Goal: Task Accomplishment & Management: Manage account settings

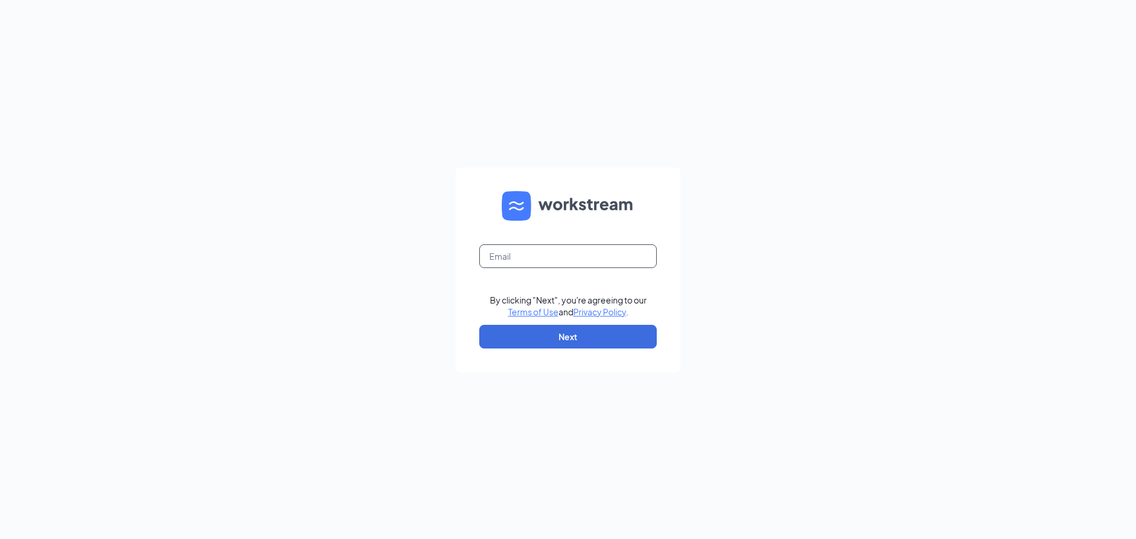
click at [548, 253] on input "text" at bounding box center [568, 256] width 178 height 24
type input "wendys@collinscom.net"
click at [555, 331] on button "Next" at bounding box center [568, 337] width 178 height 24
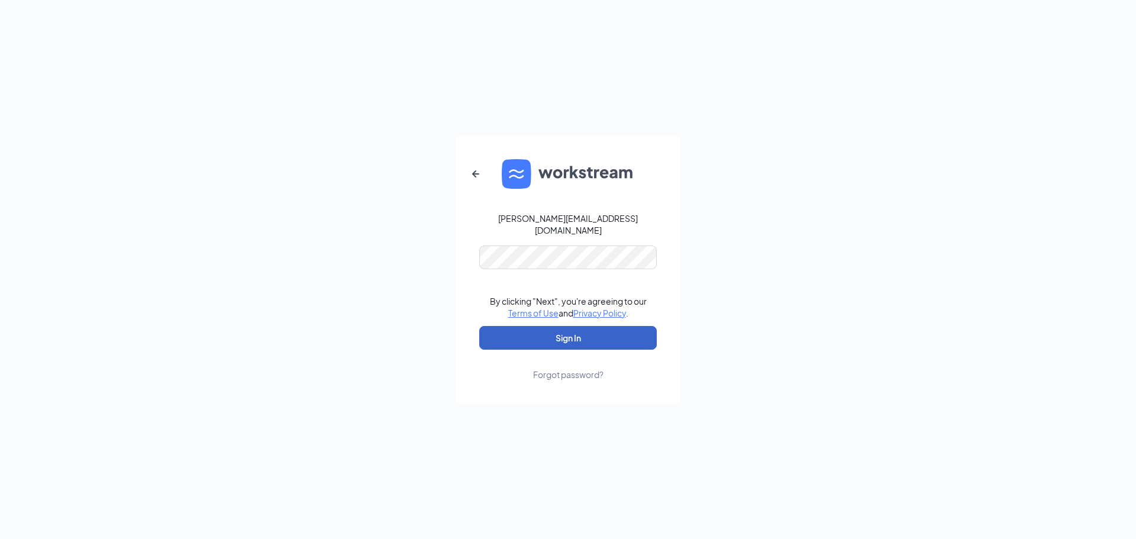
click at [563, 328] on button "Sign In" at bounding box center [568, 338] width 178 height 24
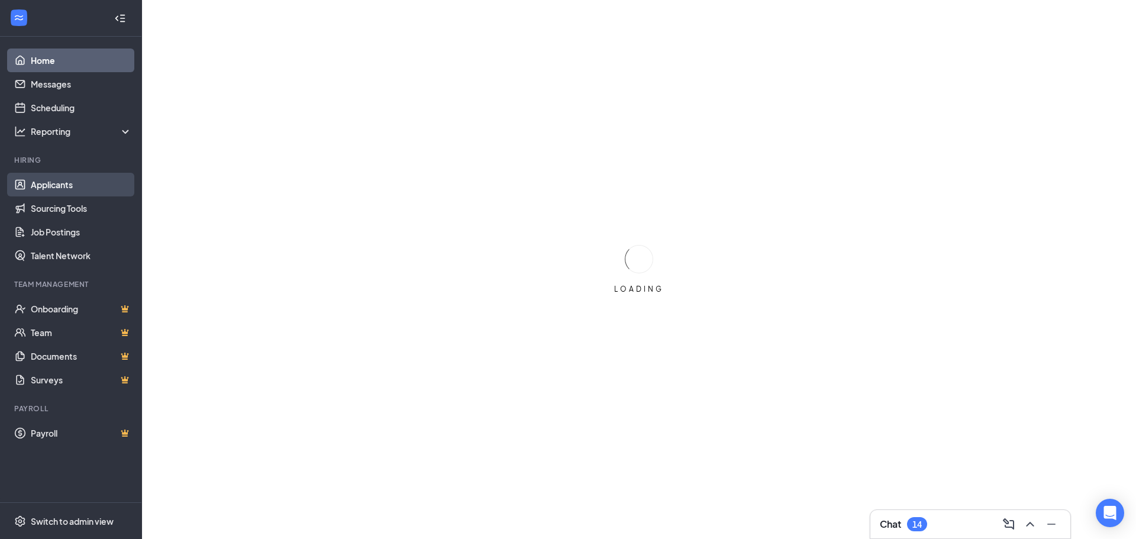
click at [49, 188] on link "Applicants" at bounding box center [81, 185] width 101 height 24
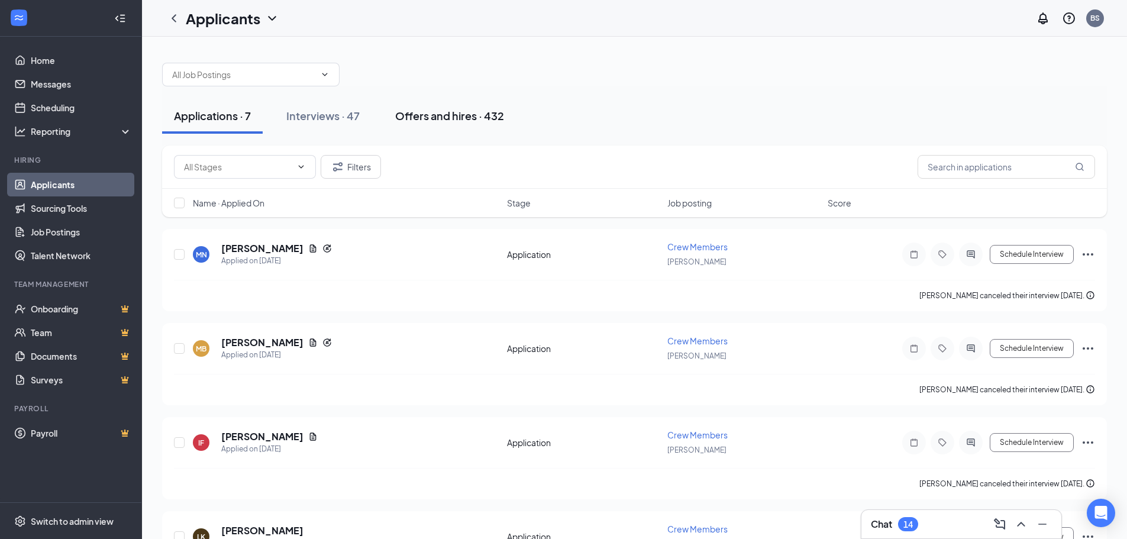
click at [445, 120] on div "Offers and hires · 432" at bounding box center [449, 115] width 109 height 15
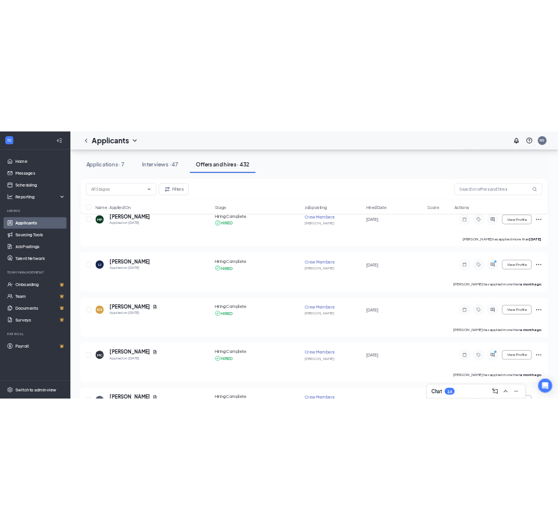
scroll to position [533, 0]
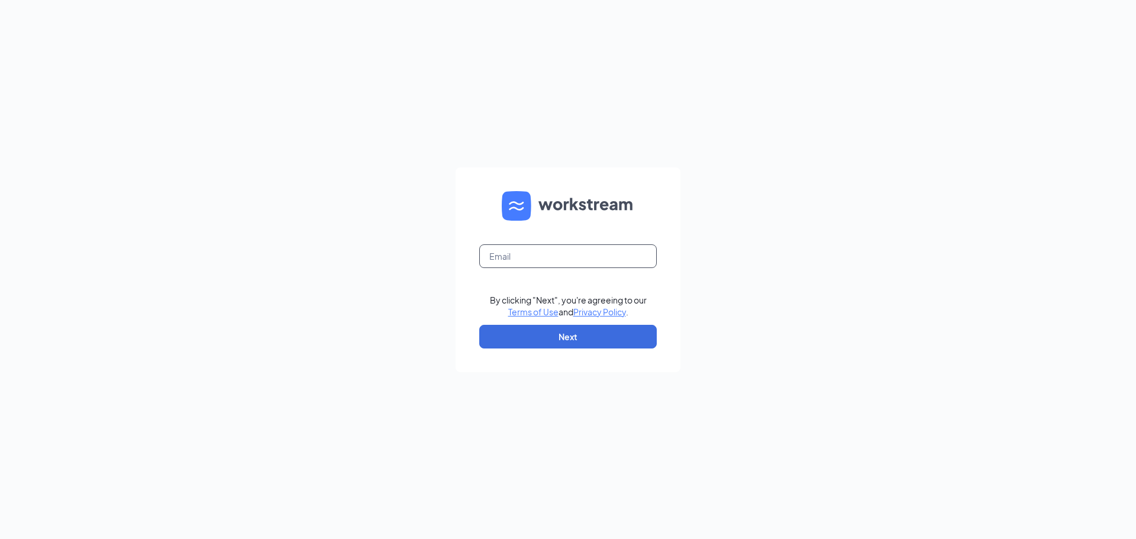
click at [578, 258] on input "text" at bounding box center [568, 256] width 178 height 24
type input "wendys@collinscom.net"
click at [586, 334] on button "Next" at bounding box center [568, 337] width 178 height 24
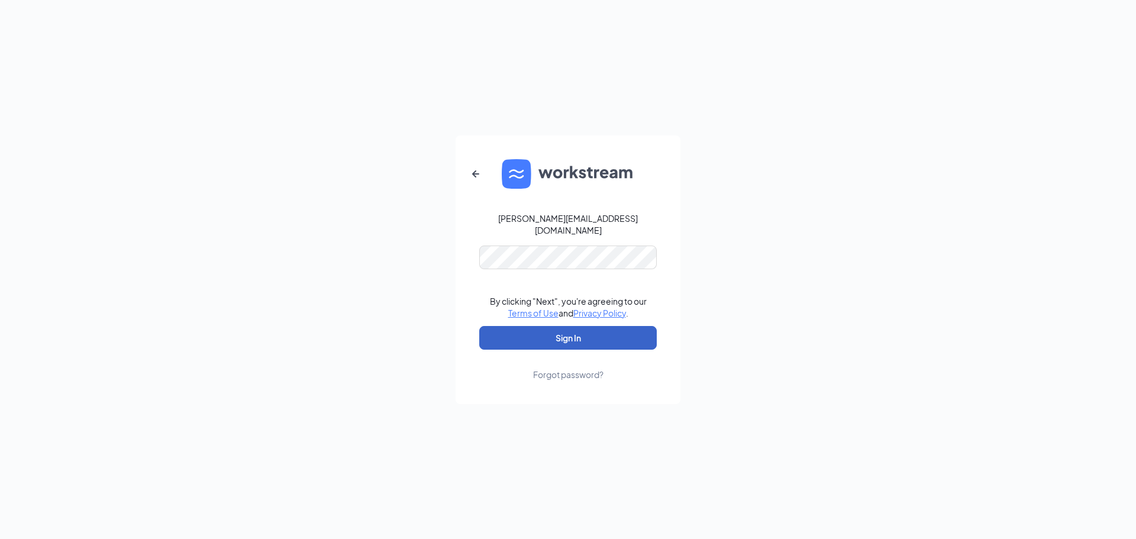
click at [579, 331] on button "Sign In" at bounding box center [568, 338] width 178 height 24
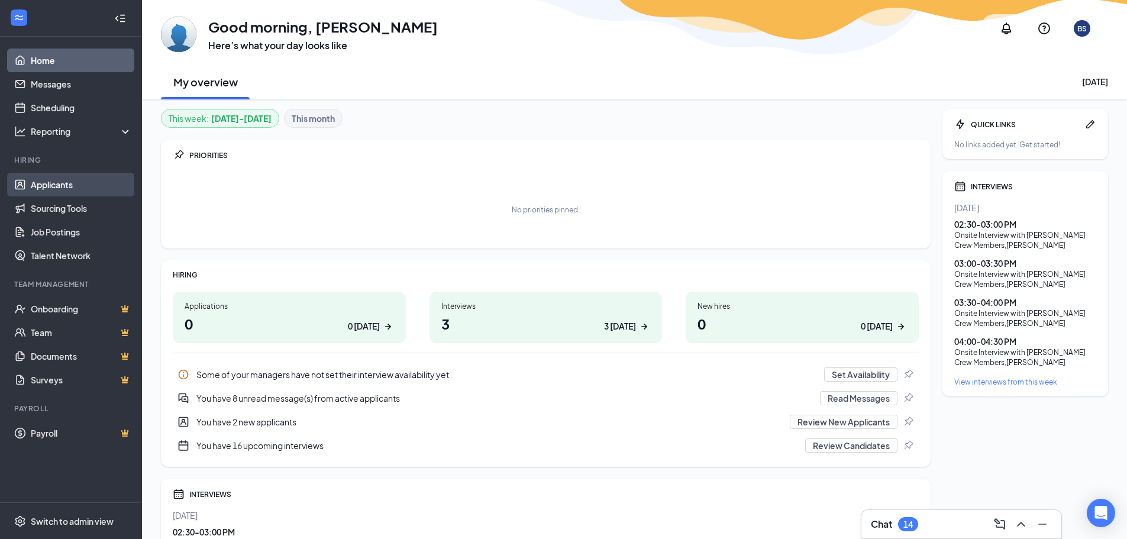
click at [62, 181] on link "Applicants" at bounding box center [81, 185] width 101 height 24
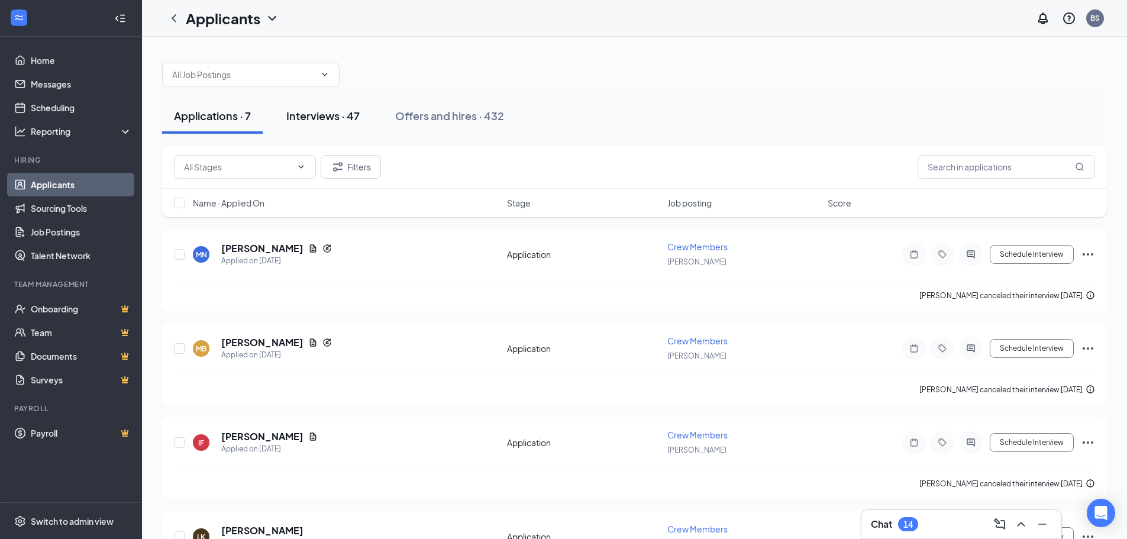
click at [323, 118] on div "Interviews · 47" at bounding box center [322, 115] width 73 height 15
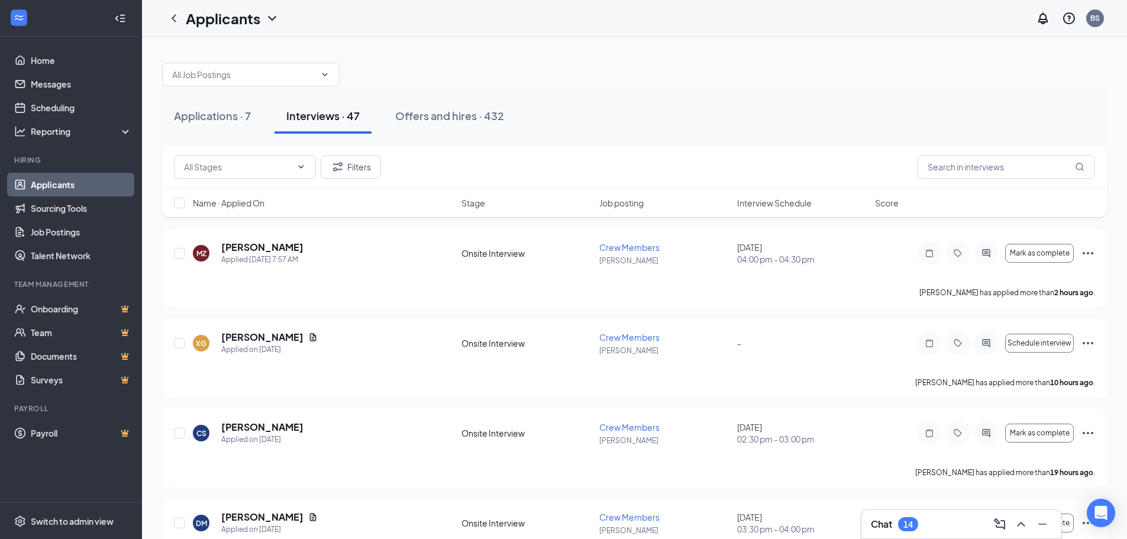
click at [760, 203] on span "Interview Schedule" at bounding box center [774, 203] width 75 height 12
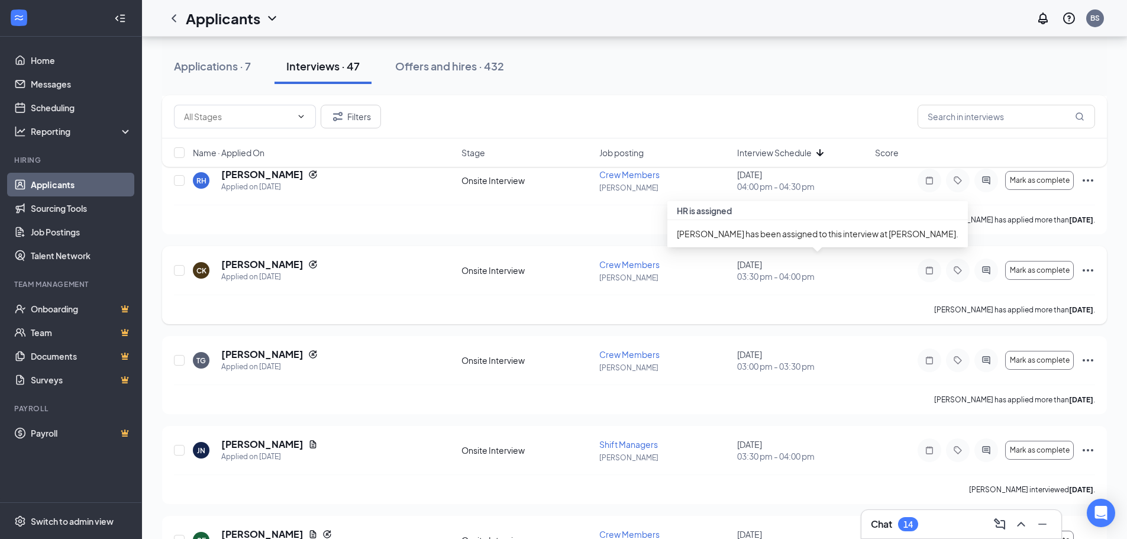
scroll to position [1065, 0]
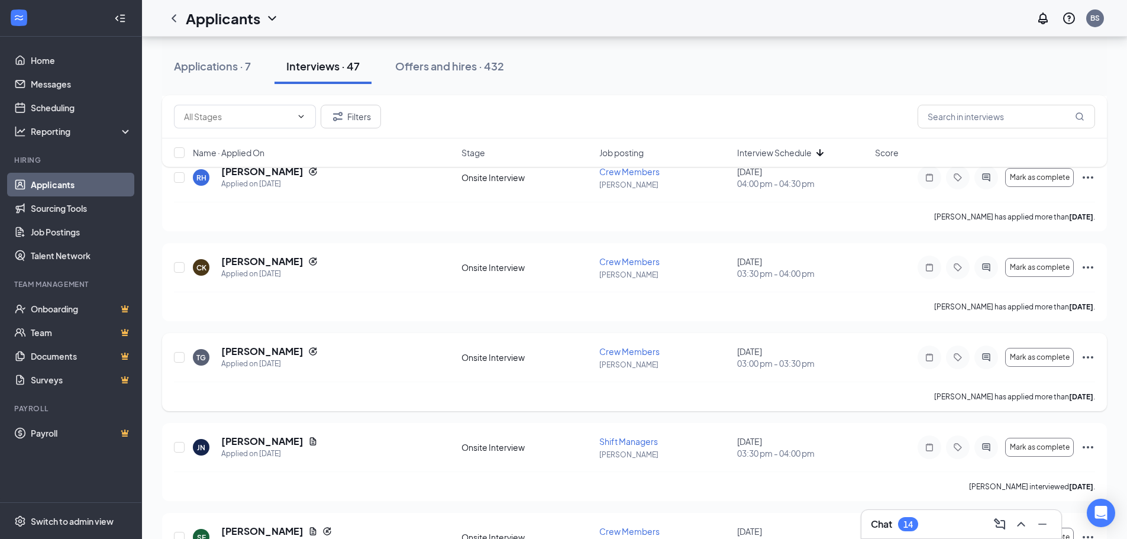
click at [1084, 357] on icon "Ellipses" at bounding box center [1088, 357] width 11 height 2
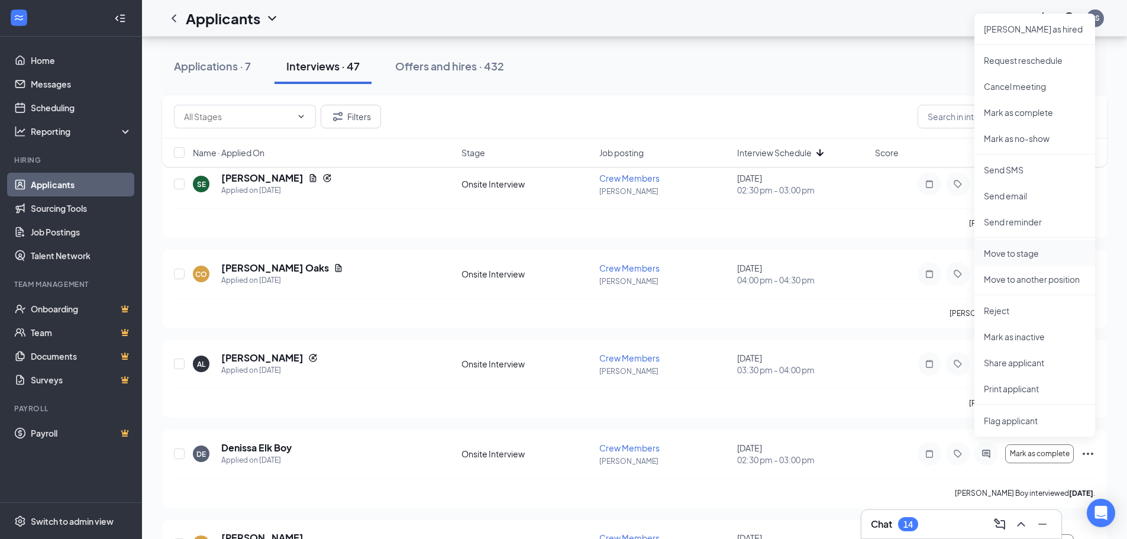
scroll to position [1420, 0]
click at [1021, 386] on p "Print applicant" at bounding box center [1035, 387] width 102 height 12
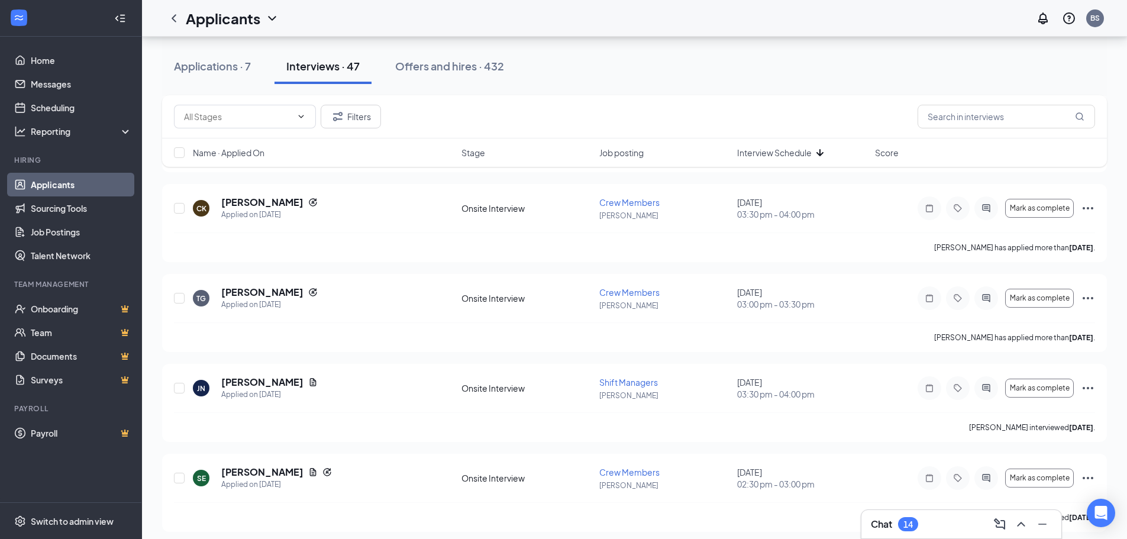
scroll to position [1065, 0]
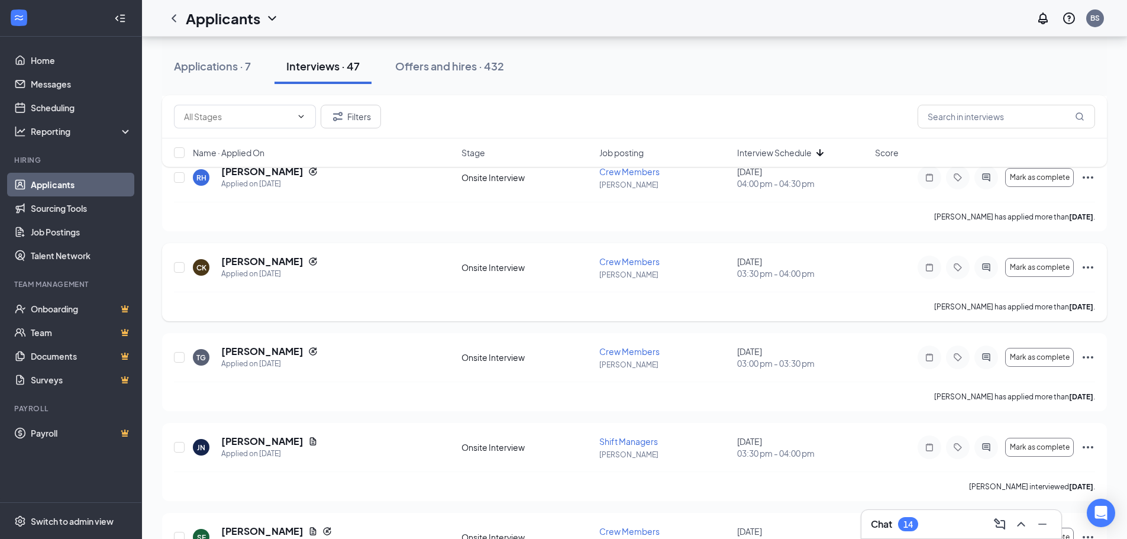
click at [1090, 268] on icon "Ellipses" at bounding box center [1088, 267] width 14 height 14
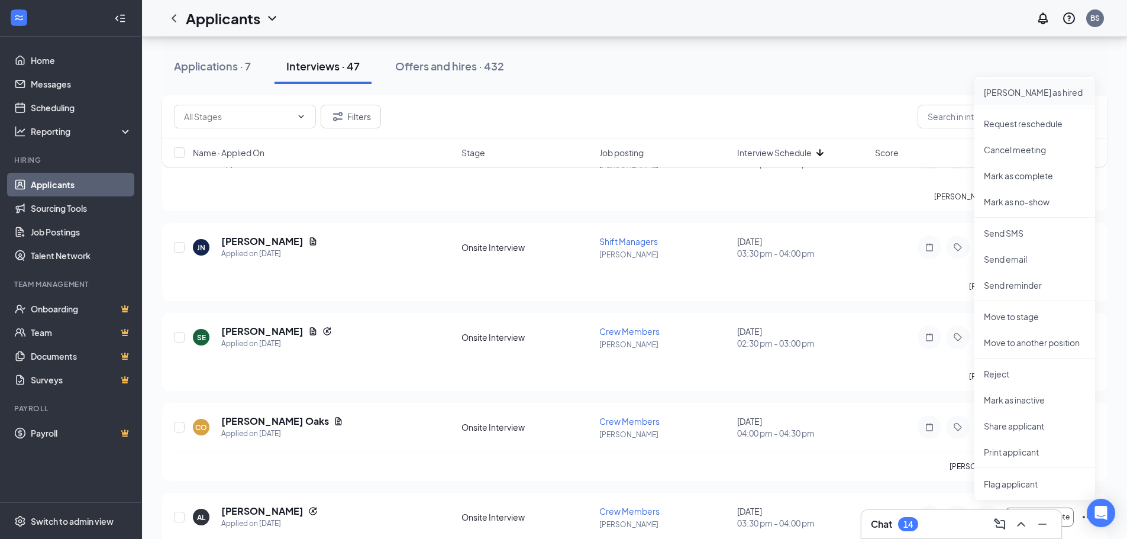
scroll to position [1302, 0]
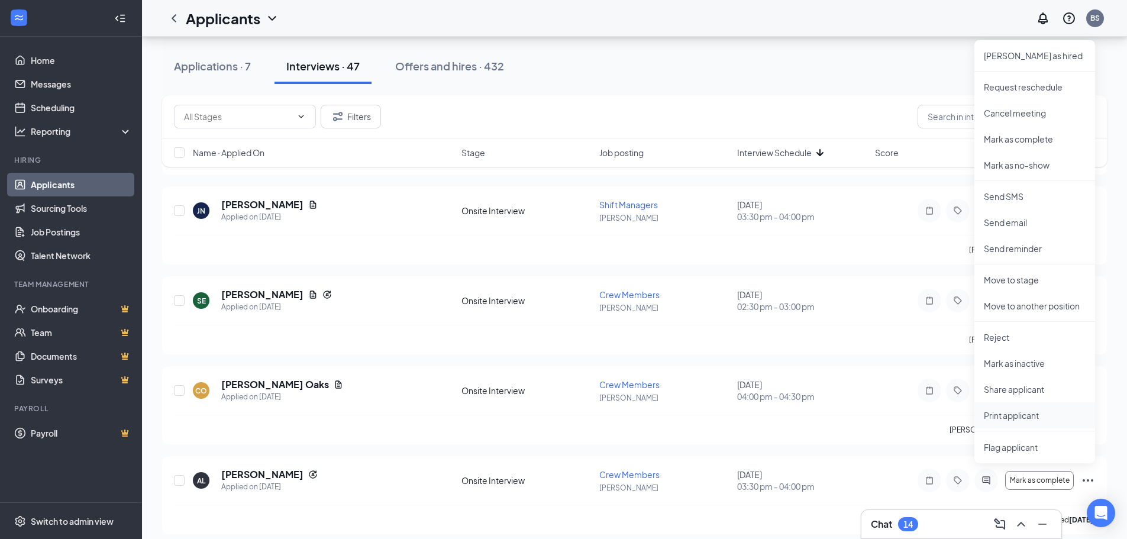
click at [1021, 418] on p "Print applicant" at bounding box center [1035, 416] width 102 height 12
